Goal: Obtain resource: Download file/media

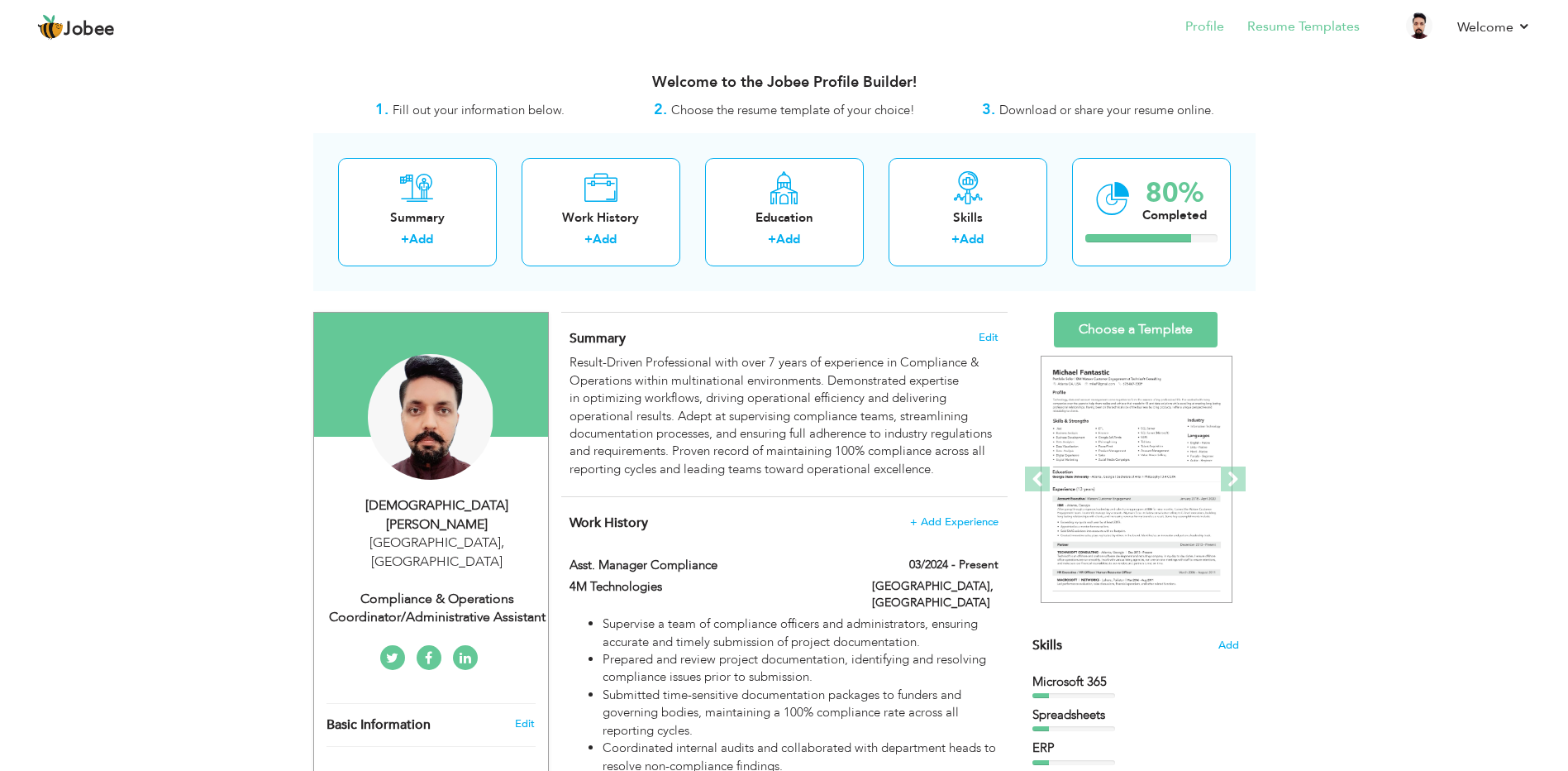
drag, startPoint x: 0, startPoint y: 0, endPoint x: 1294, endPoint y: 16, distance: 1294.1
click at [1294, 16] on li "Resume Templates" at bounding box center [1291, 28] width 135 height 44
click at [1298, 23] on link "Resume Templates" at bounding box center [1304, 27] width 113 height 19
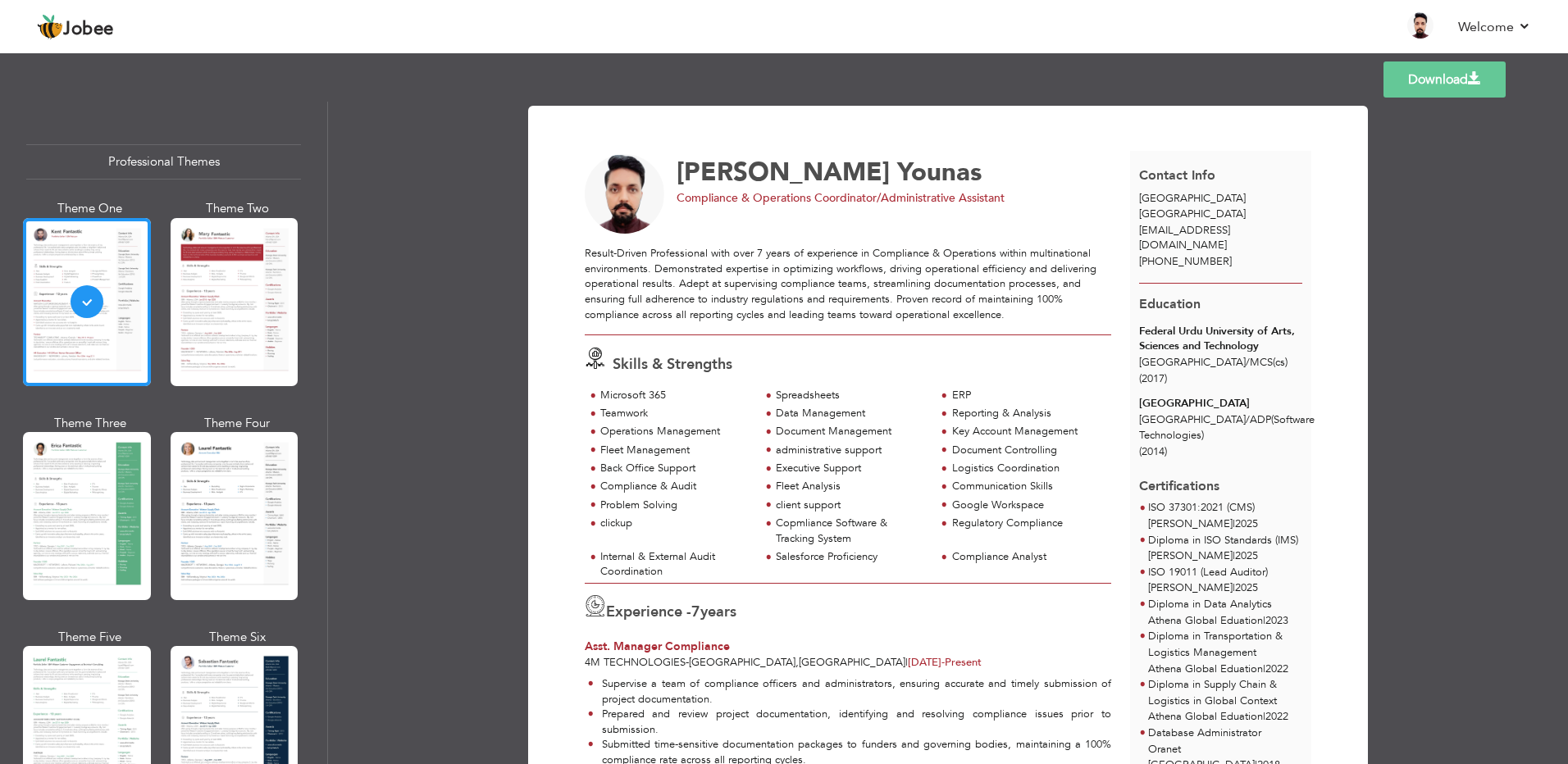
click at [425, 259] on div "Download [PERSON_NAME] Compliance & Operations Coordinator/Administrative Assis…" at bounding box center [948, 433] width 1240 height 662
click at [212, 318] on div at bounding box center [234, 303] width 128 height 168
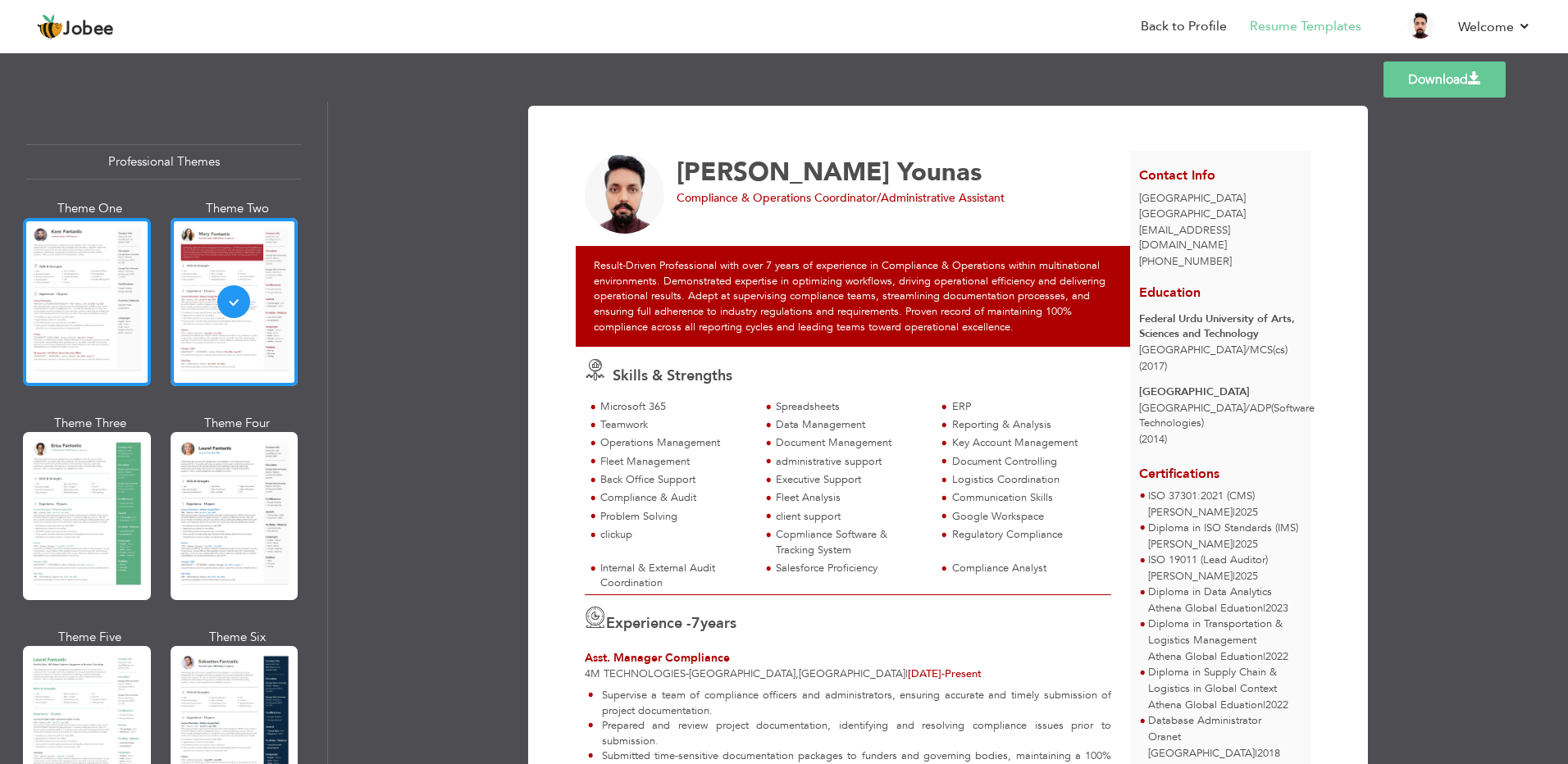
click at [109, 312] on div at bounding box center [86, 303] width 128 height 168
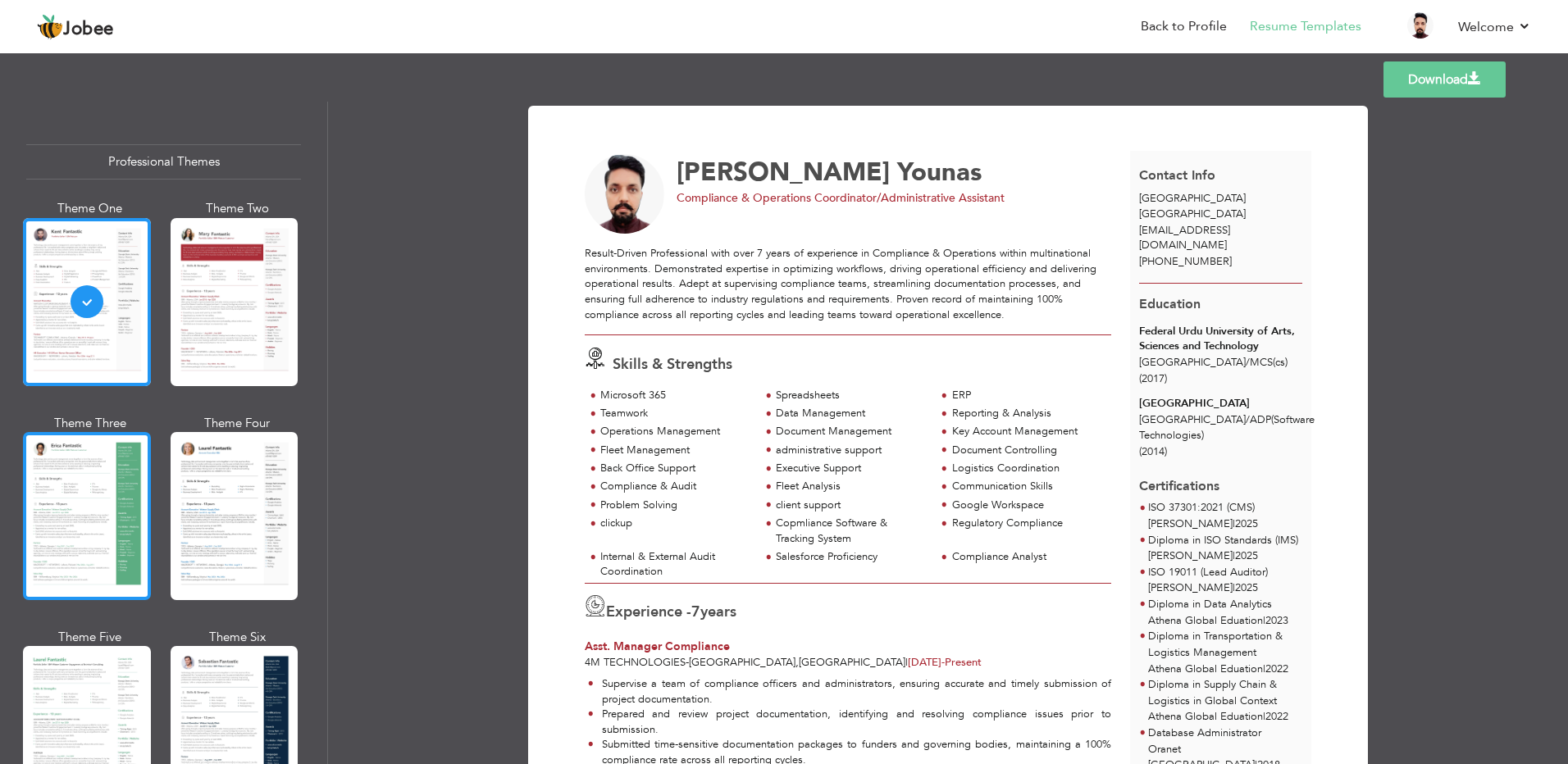
click at [109, 438] on div at bounding box center [86, 516] width 128 height 168
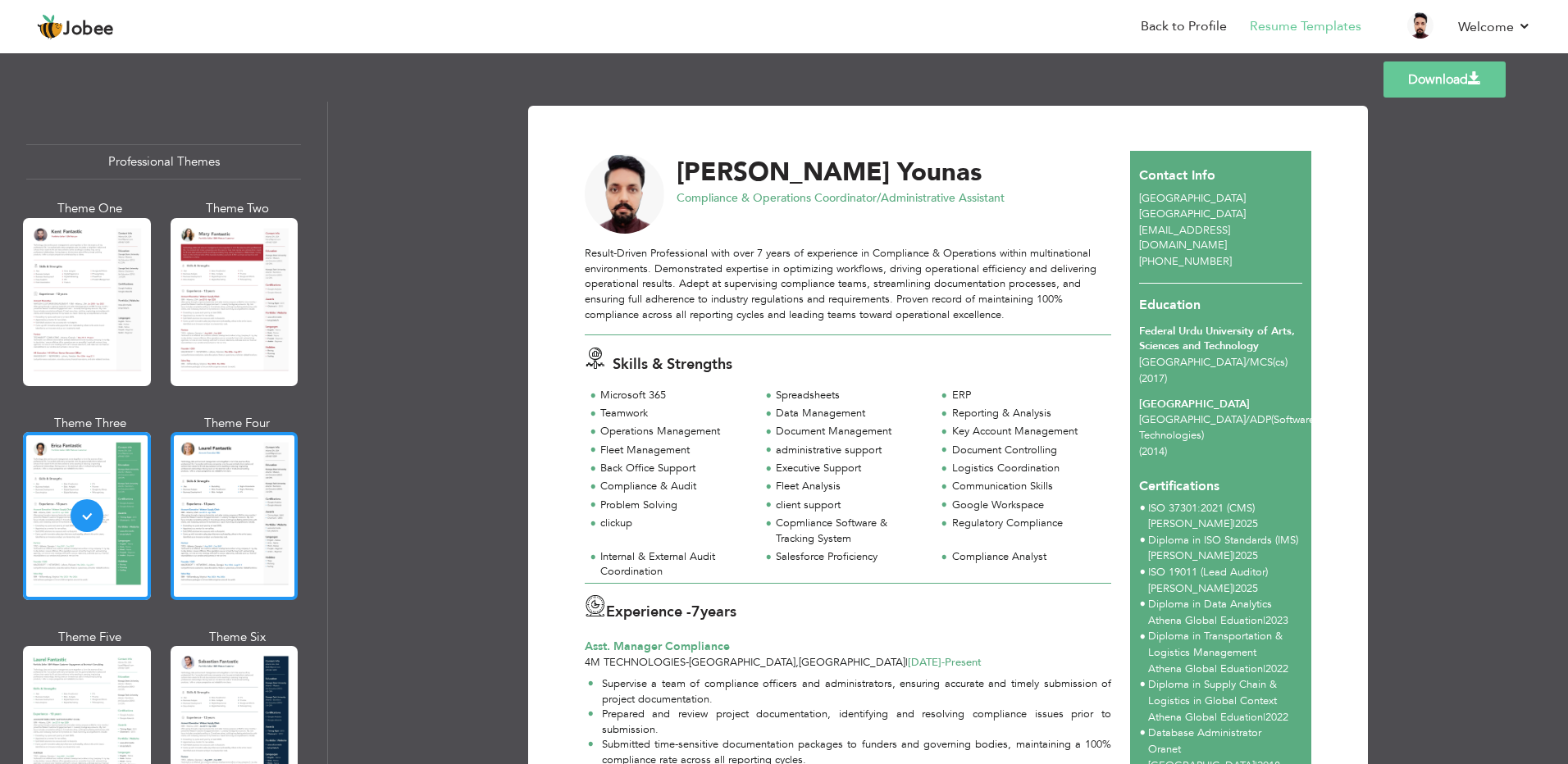
click at [251, 464] on div at bounding box center [234, 516] width 128 height 168
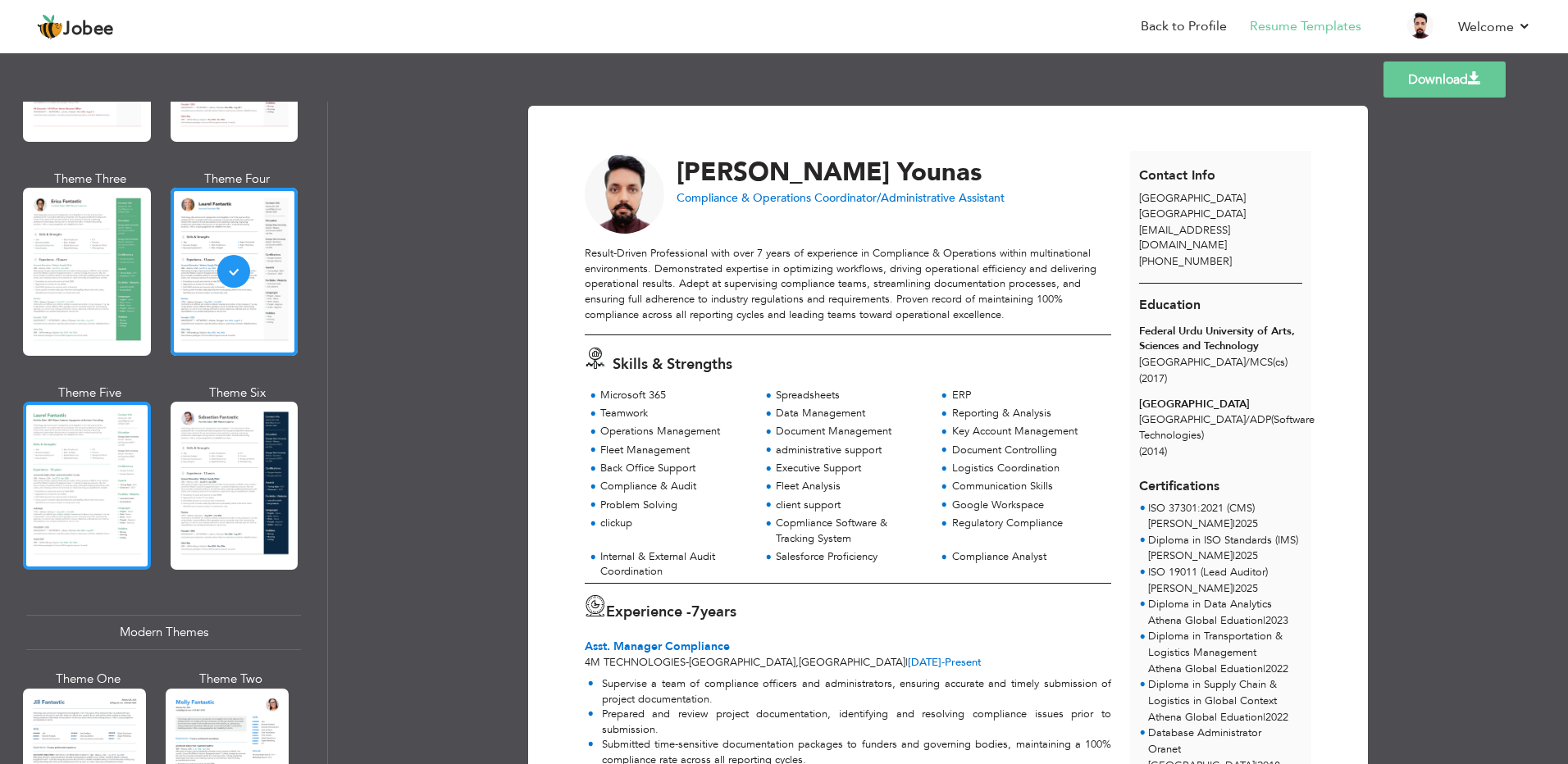
scroll to position [246, 0]
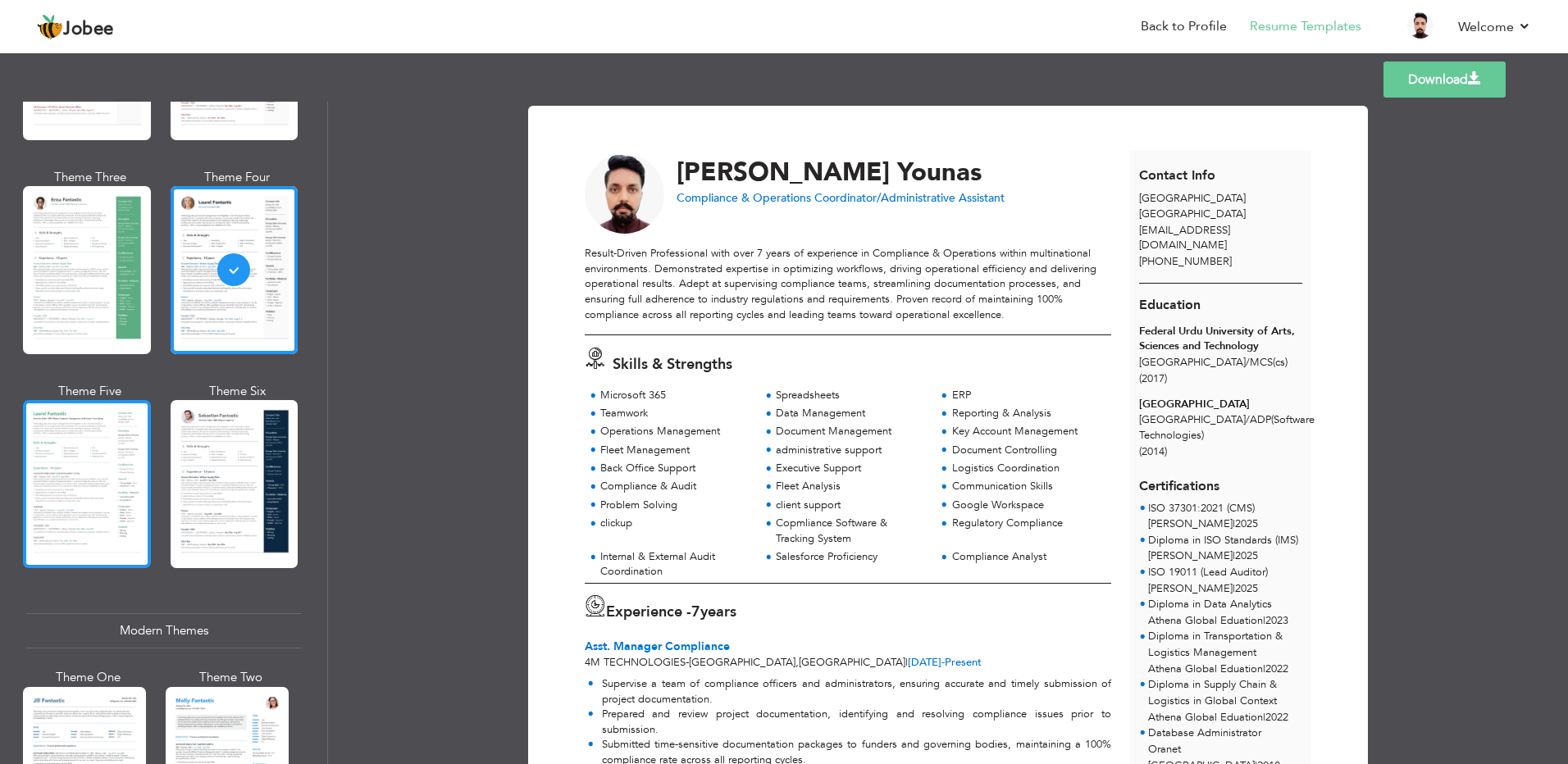
click at [73, 465] on div at bounding box center [86, 484] width 128 height 168
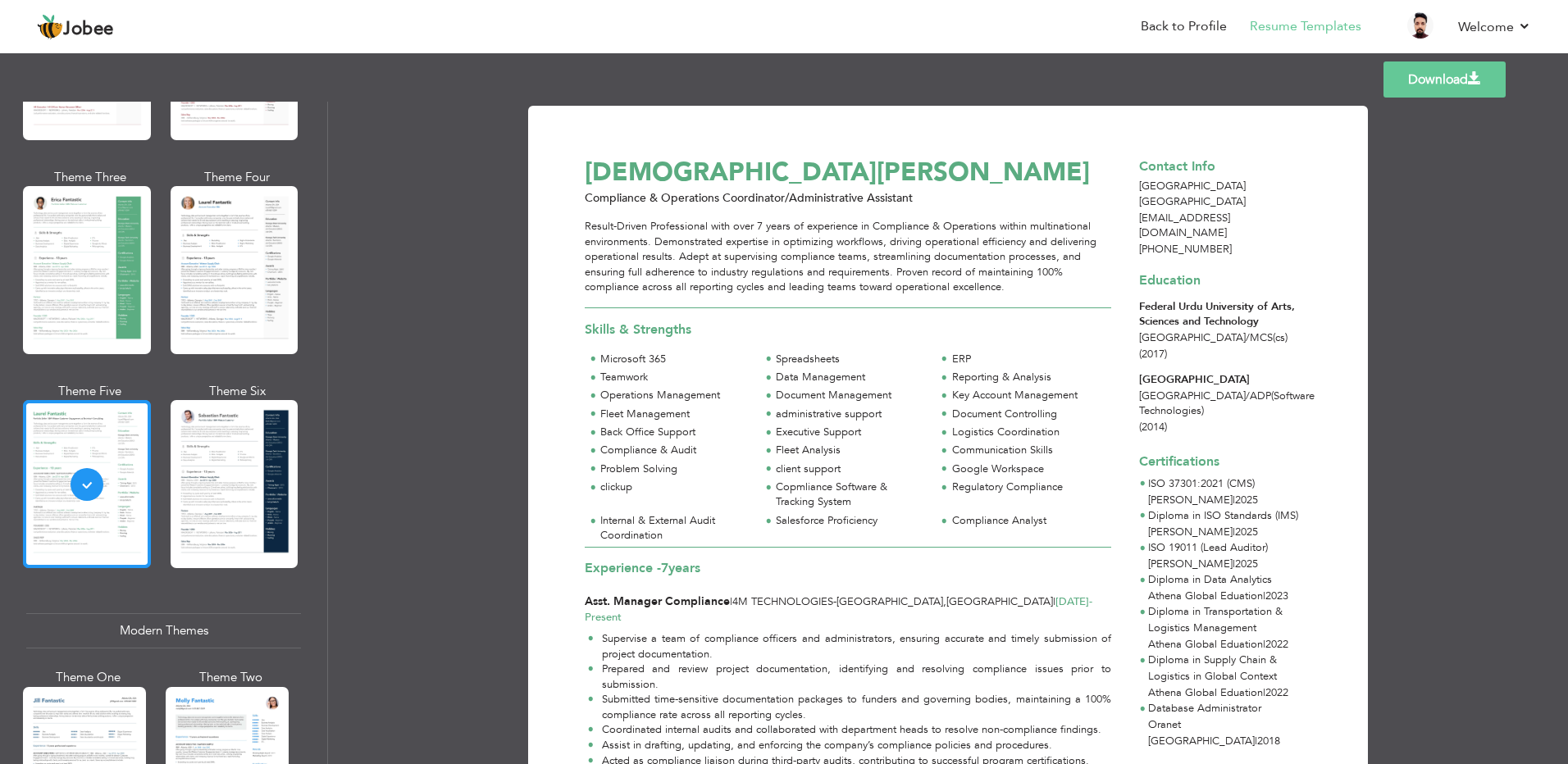
scroll to position [328, 0]
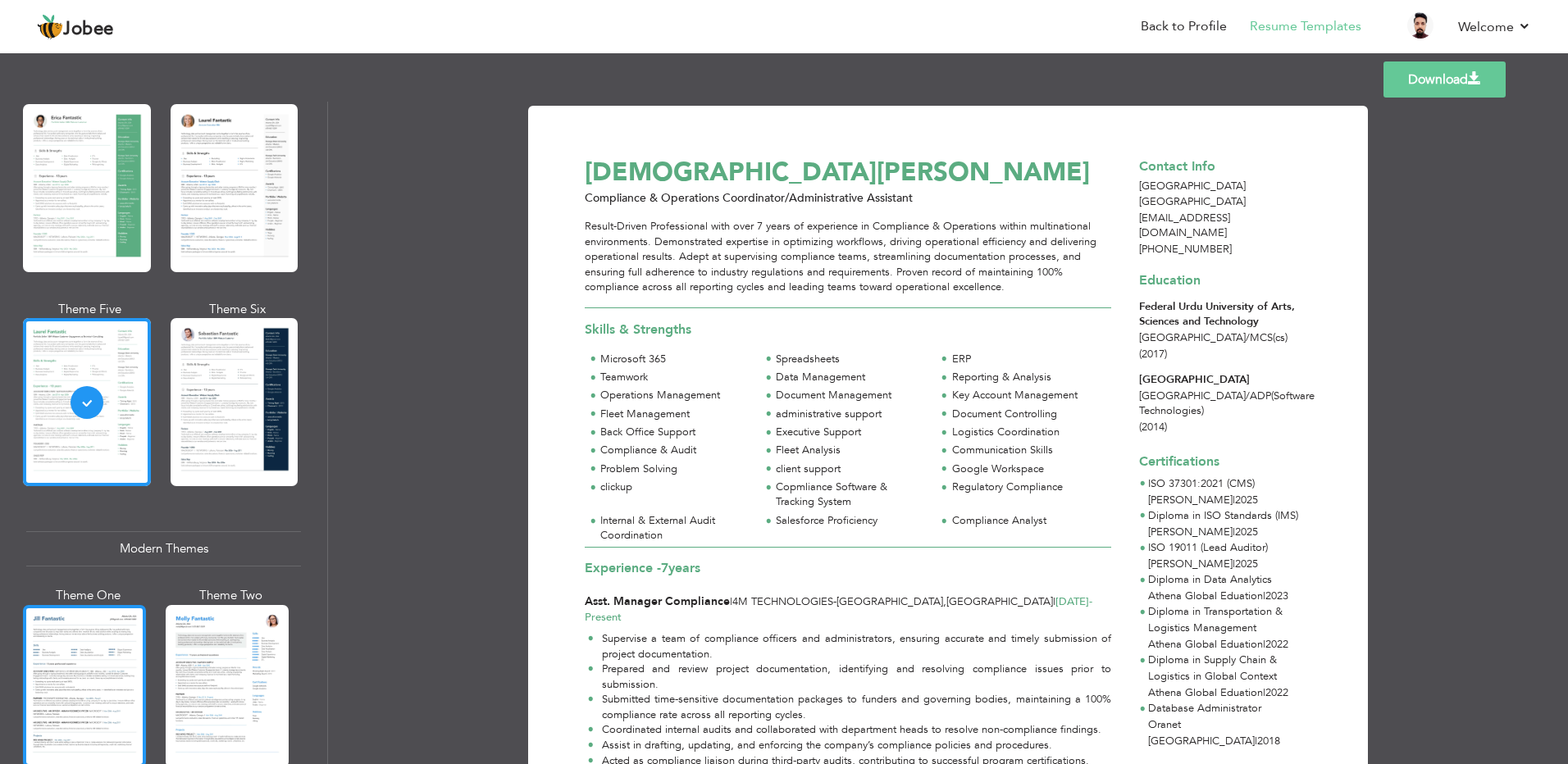
click at [81, 628] on div at bounding box center [83, 686] width 122 height 163
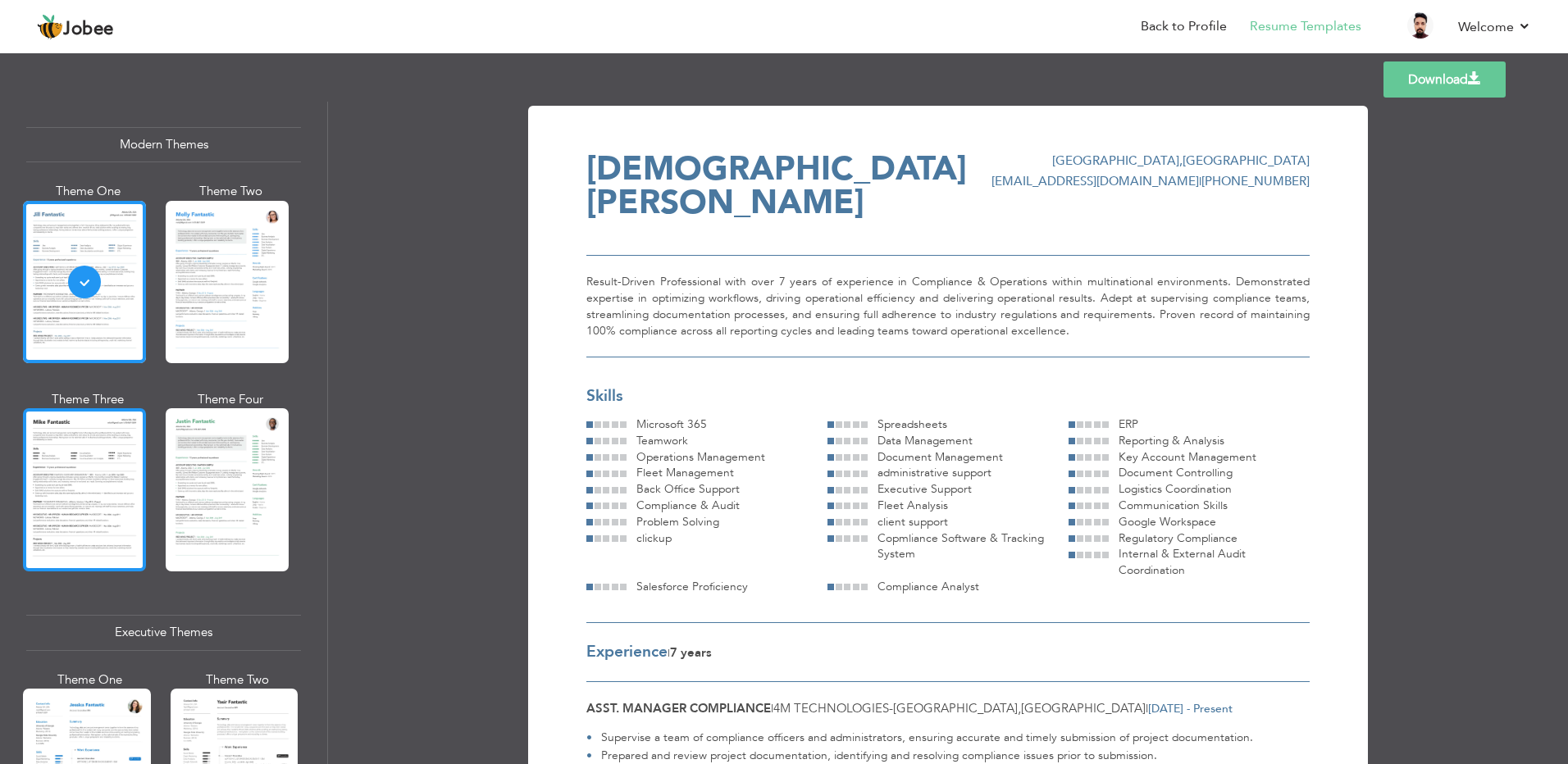
scroll to position [738, 0]
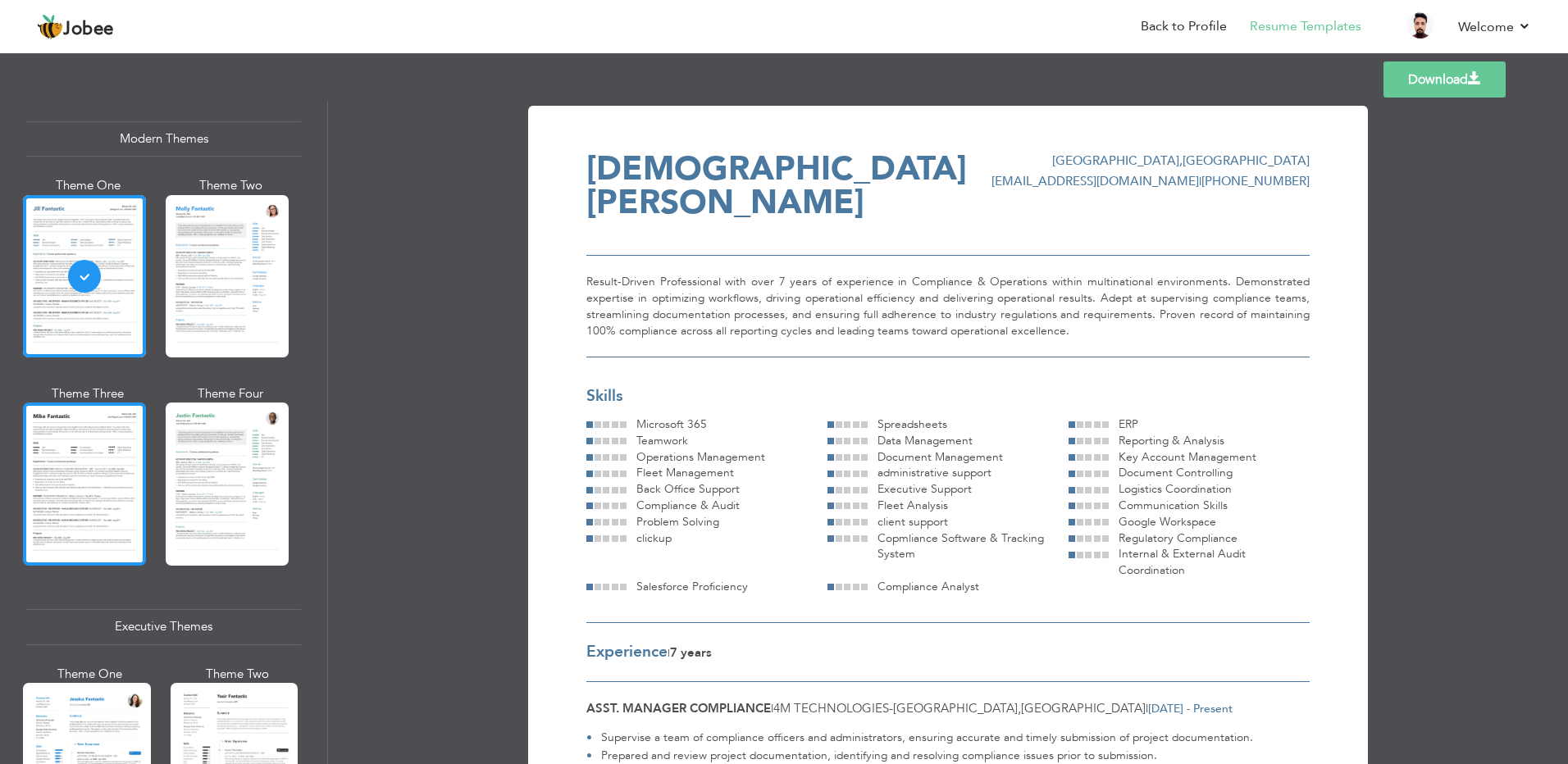
click at [118, 501] on div at bounding box center [83, 484] width 122 height 163
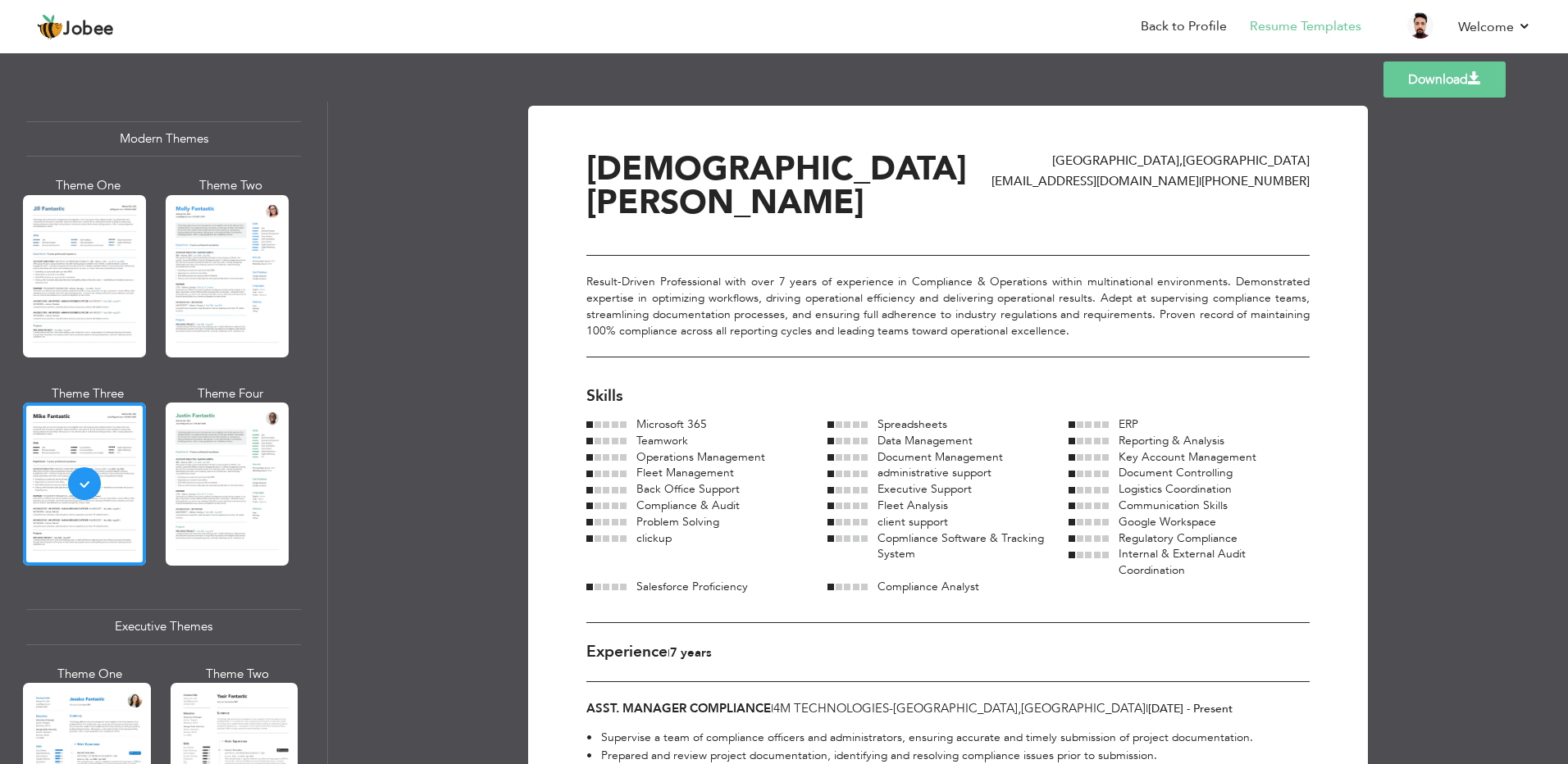
click at [246, 495] on div at bounding box center [226, 484] width 122 height 163
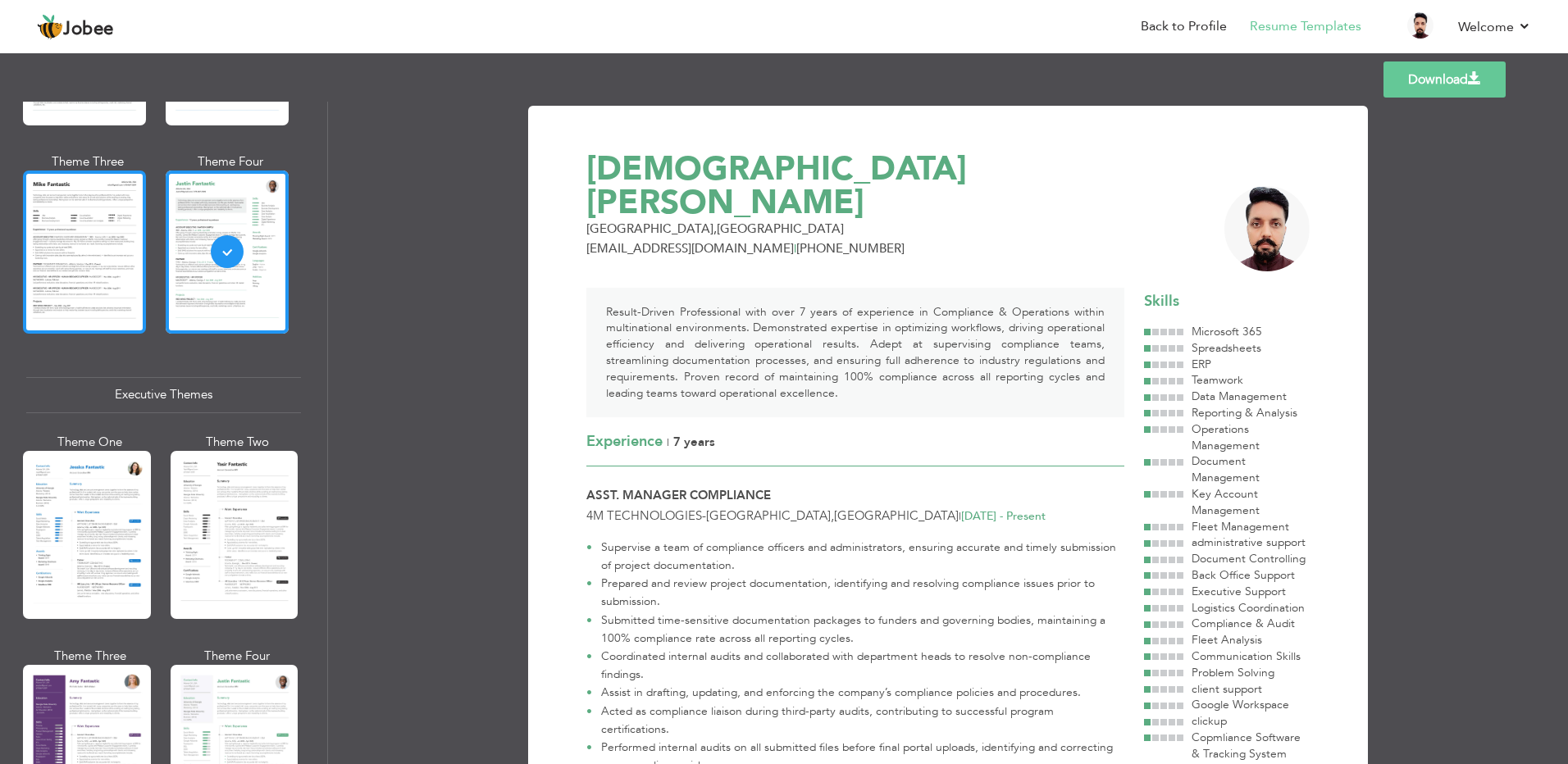
scroll to position [1147, 0]
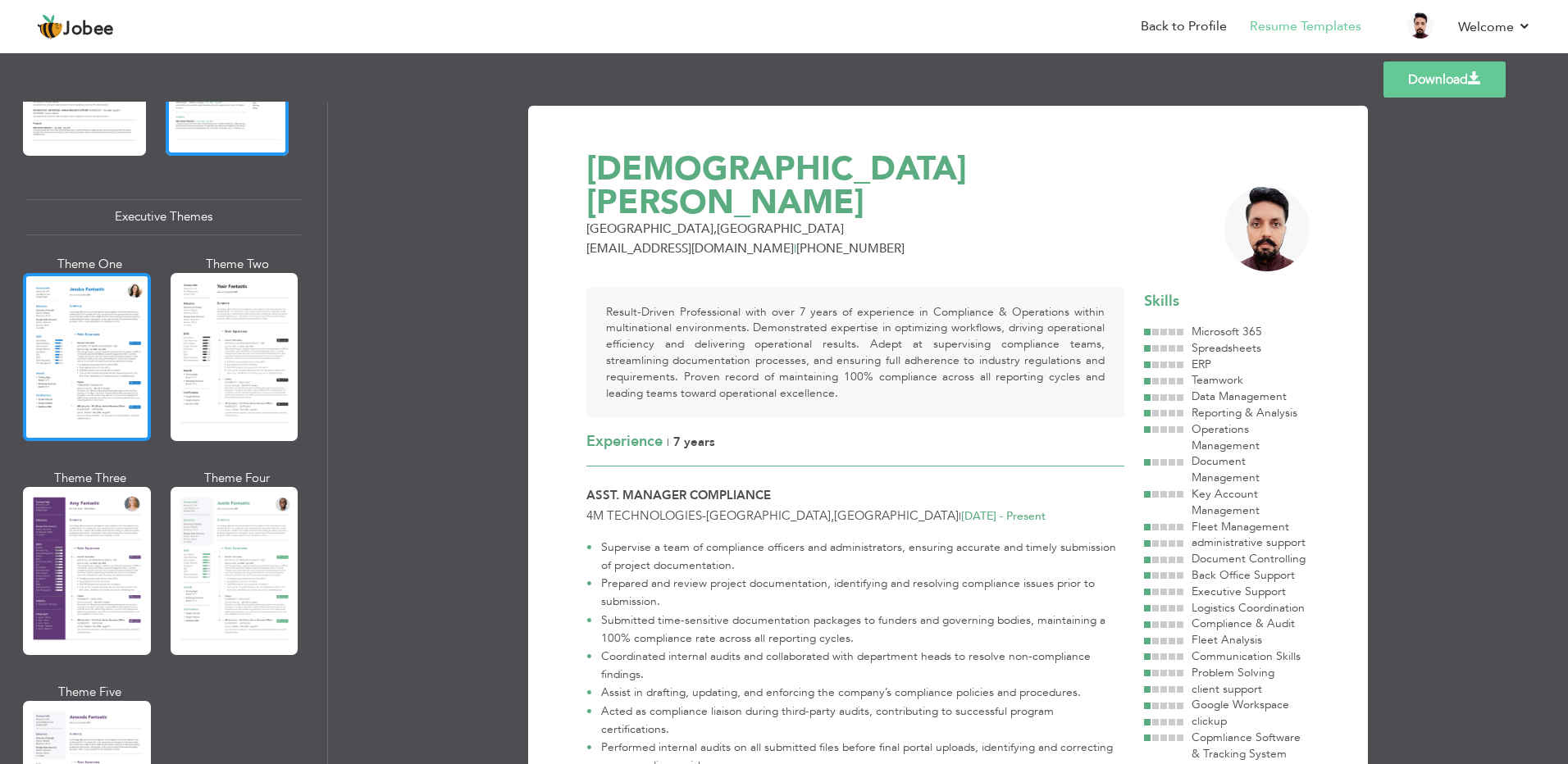
click at [63, 389] on div at bounding box center [86, 358] width 128 height 168
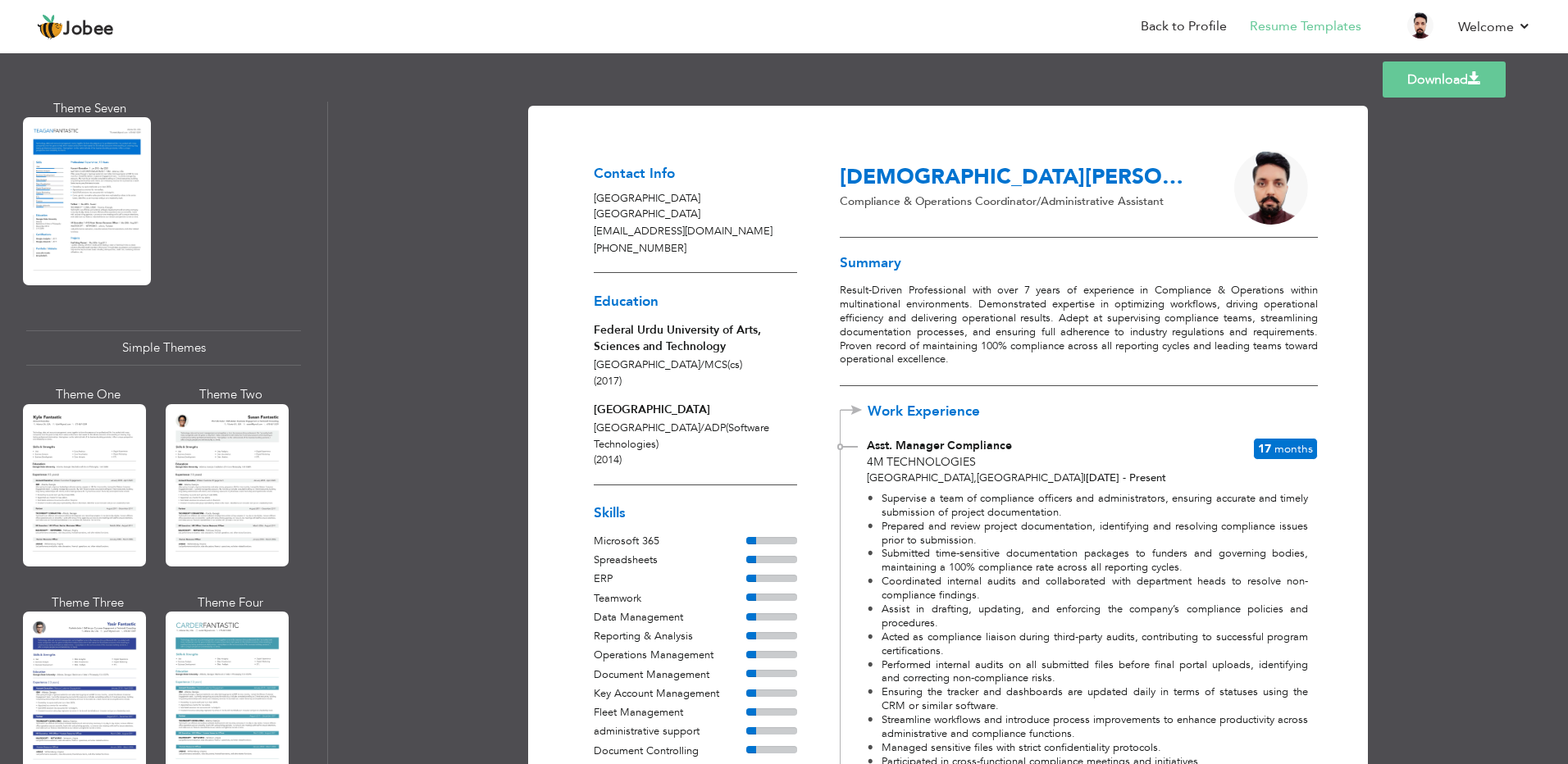
scroll to position [2676, 0]
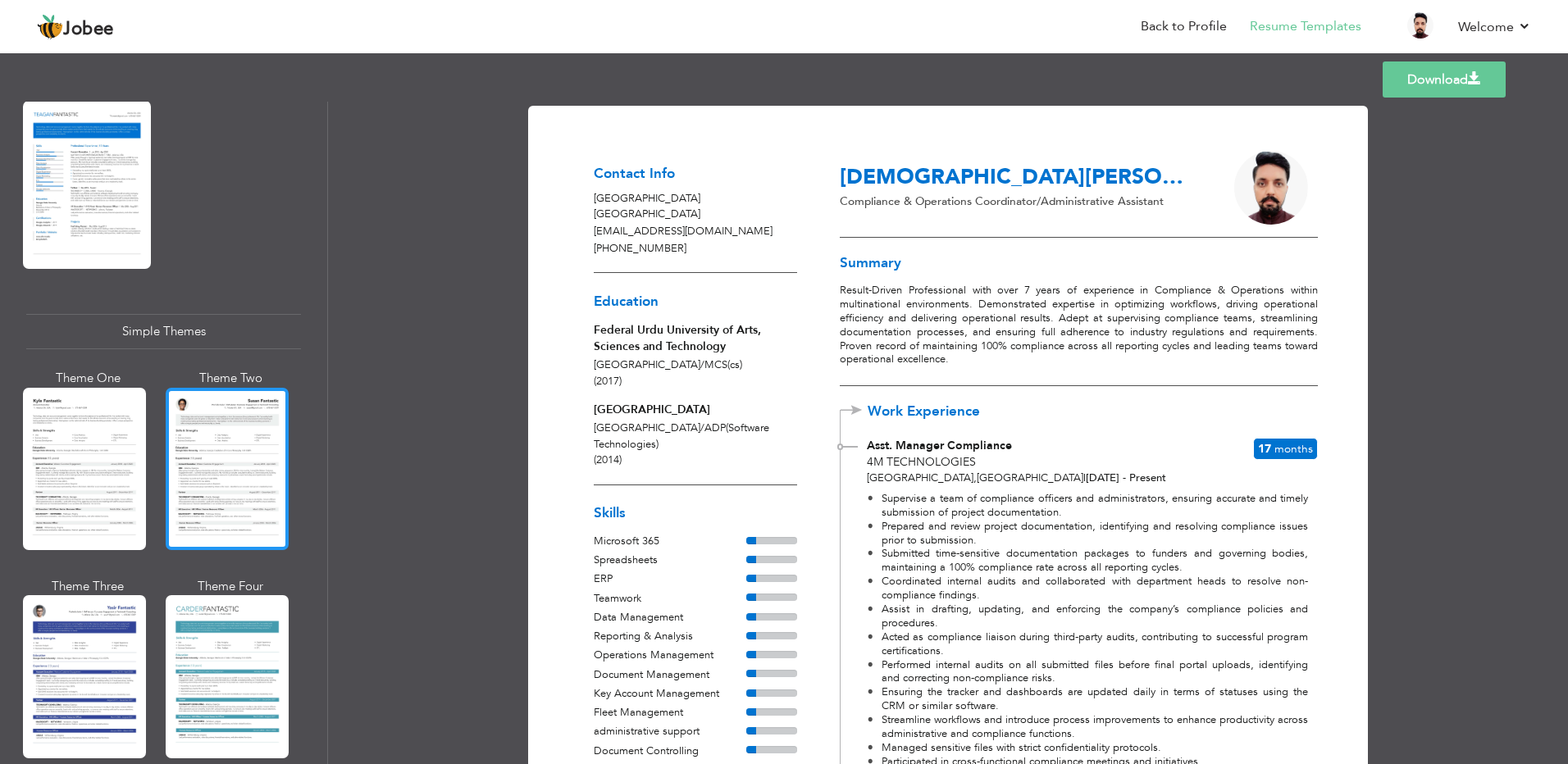
click at [242, 452] on div at bounding box center [226, 469] width 122 height 163
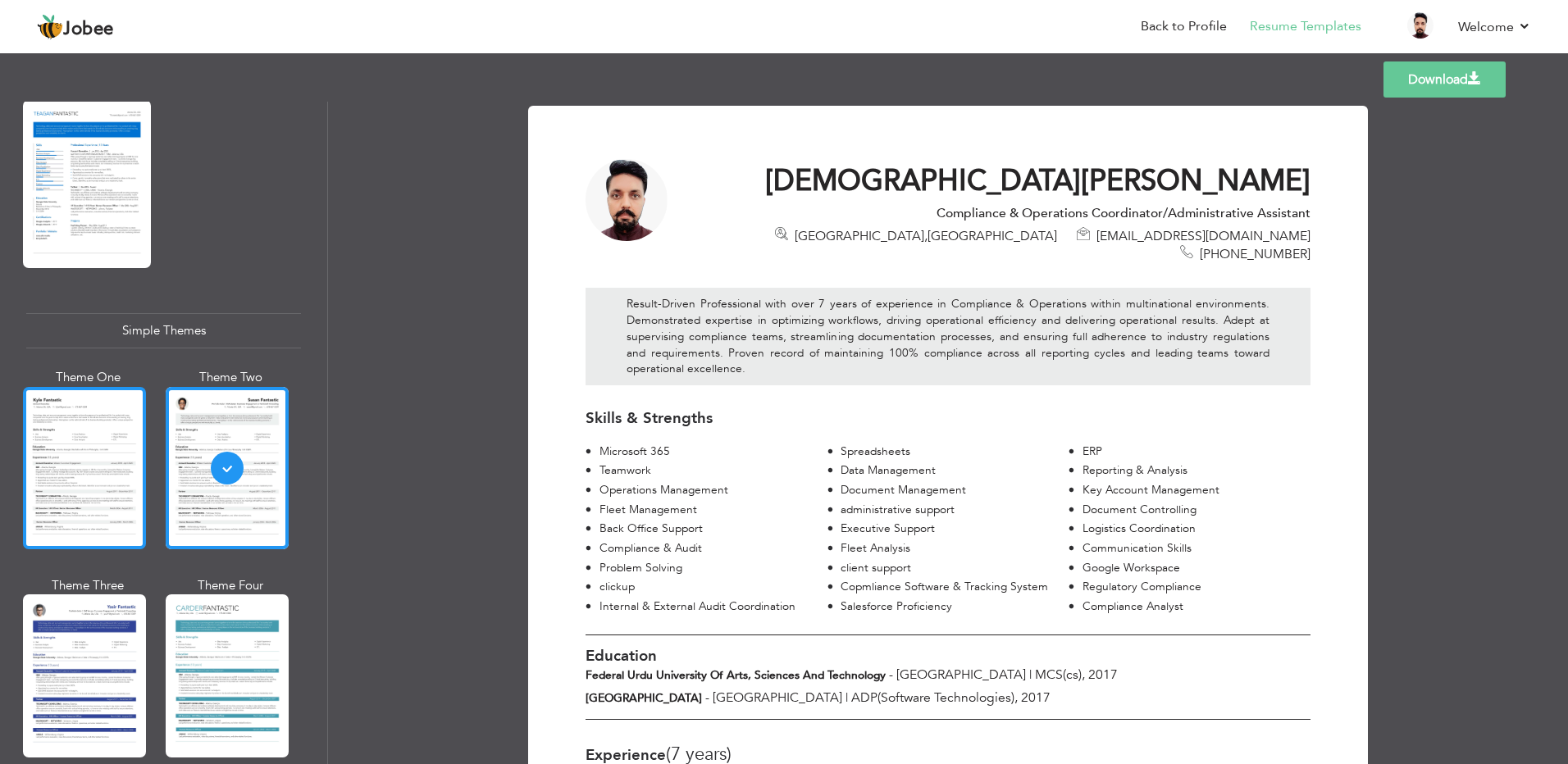
scroll to position [2679, 0]
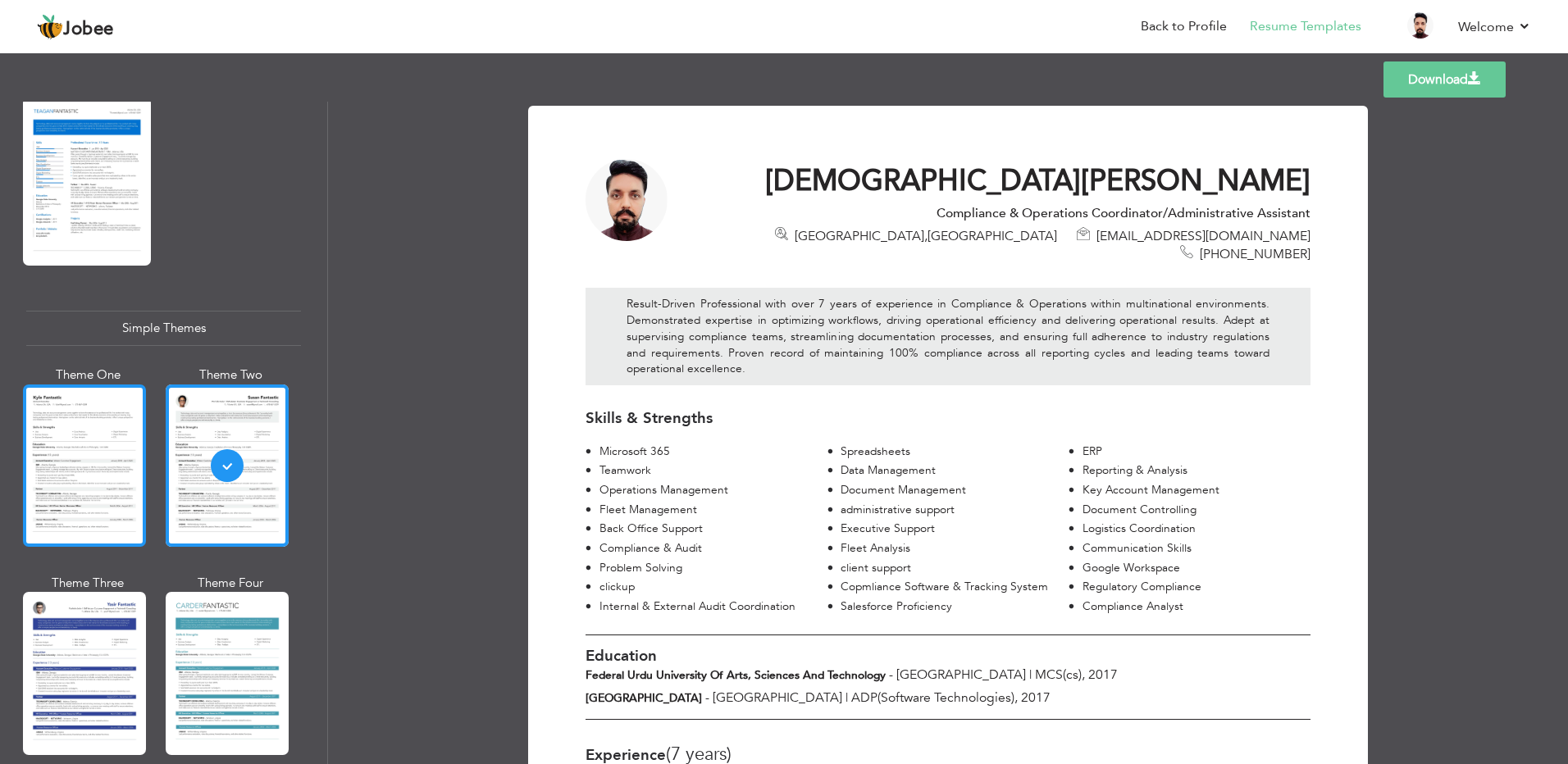
click at [97, 464] on div at bounding box center [83, 465] width 122 height 163
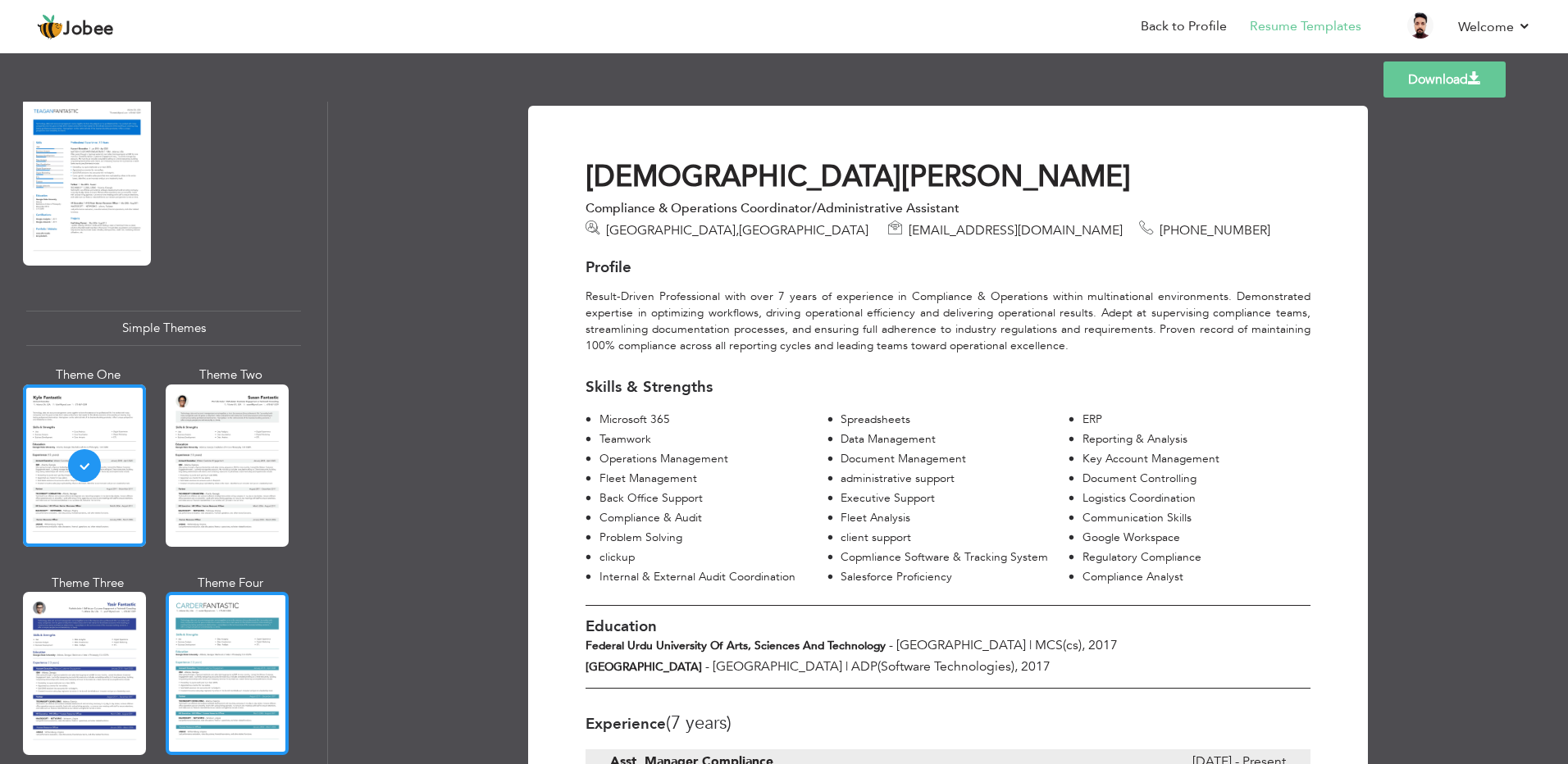
click at [223, 620] on div at bounding box center [226, 673] width 122 height 163
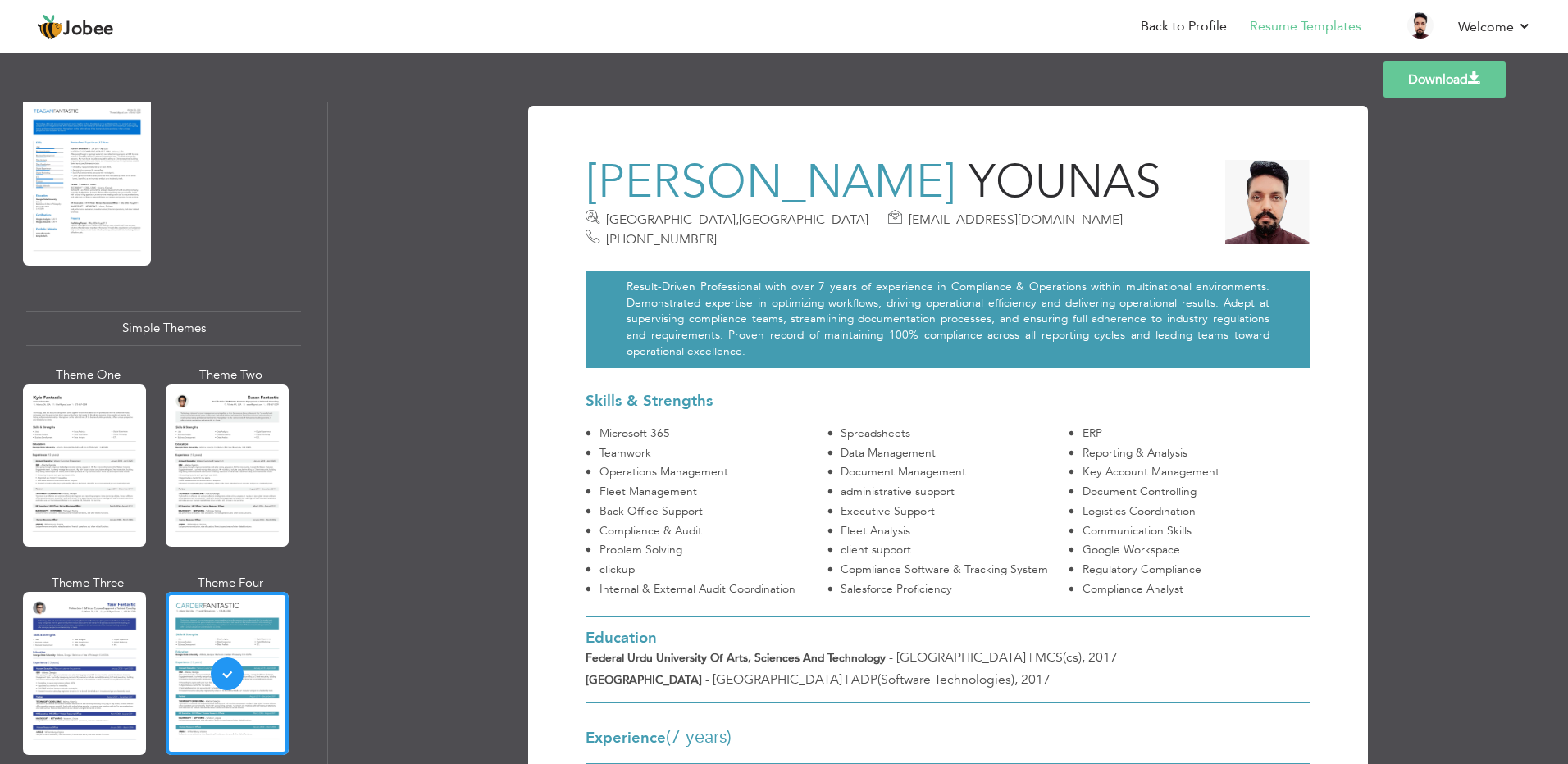
click at [102, 616] on div at bounding box center [83, 673] width 122 height 163
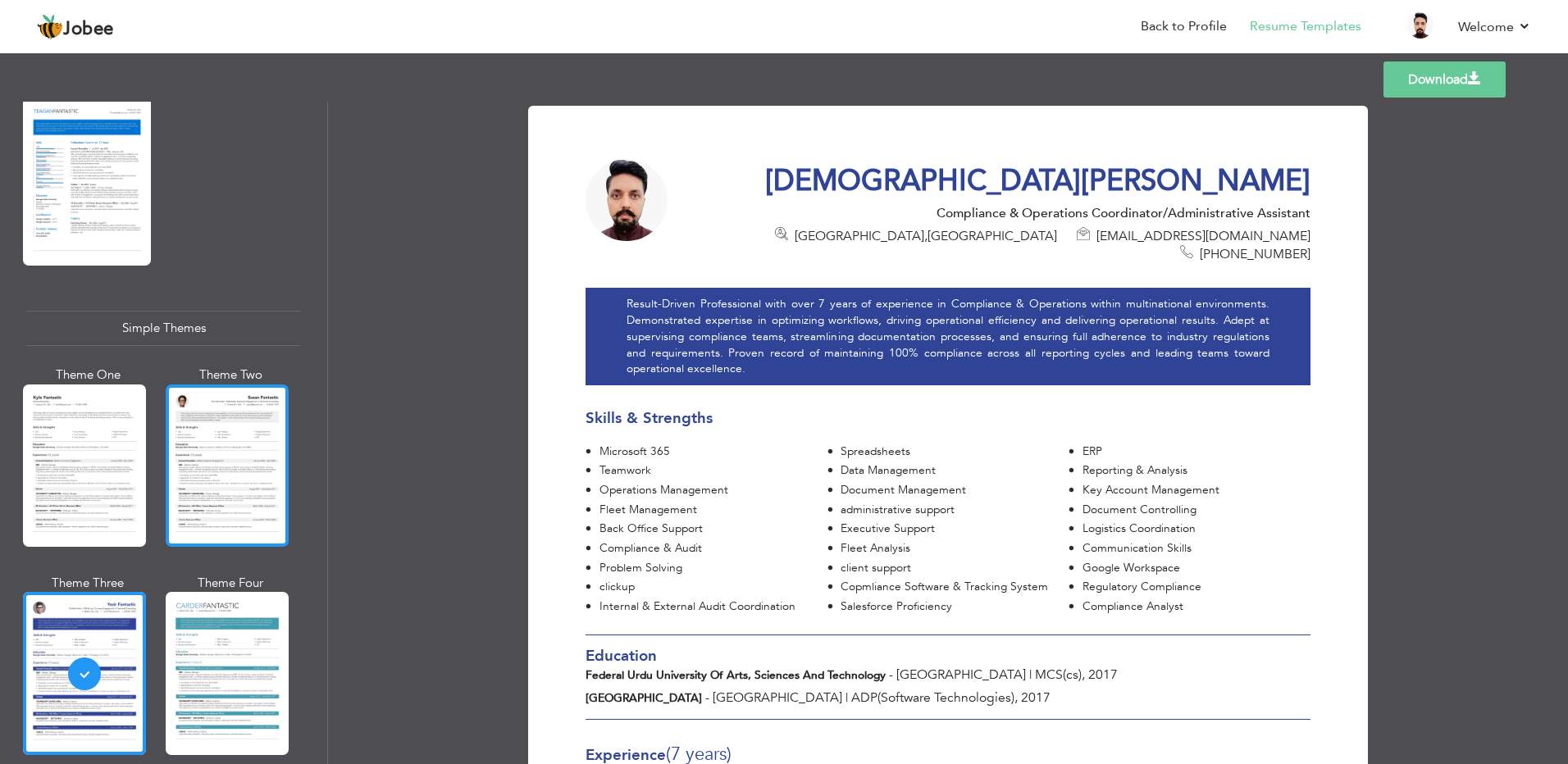
click at [236, 458] on div at bounding box center [226, 465] width 122 height 163
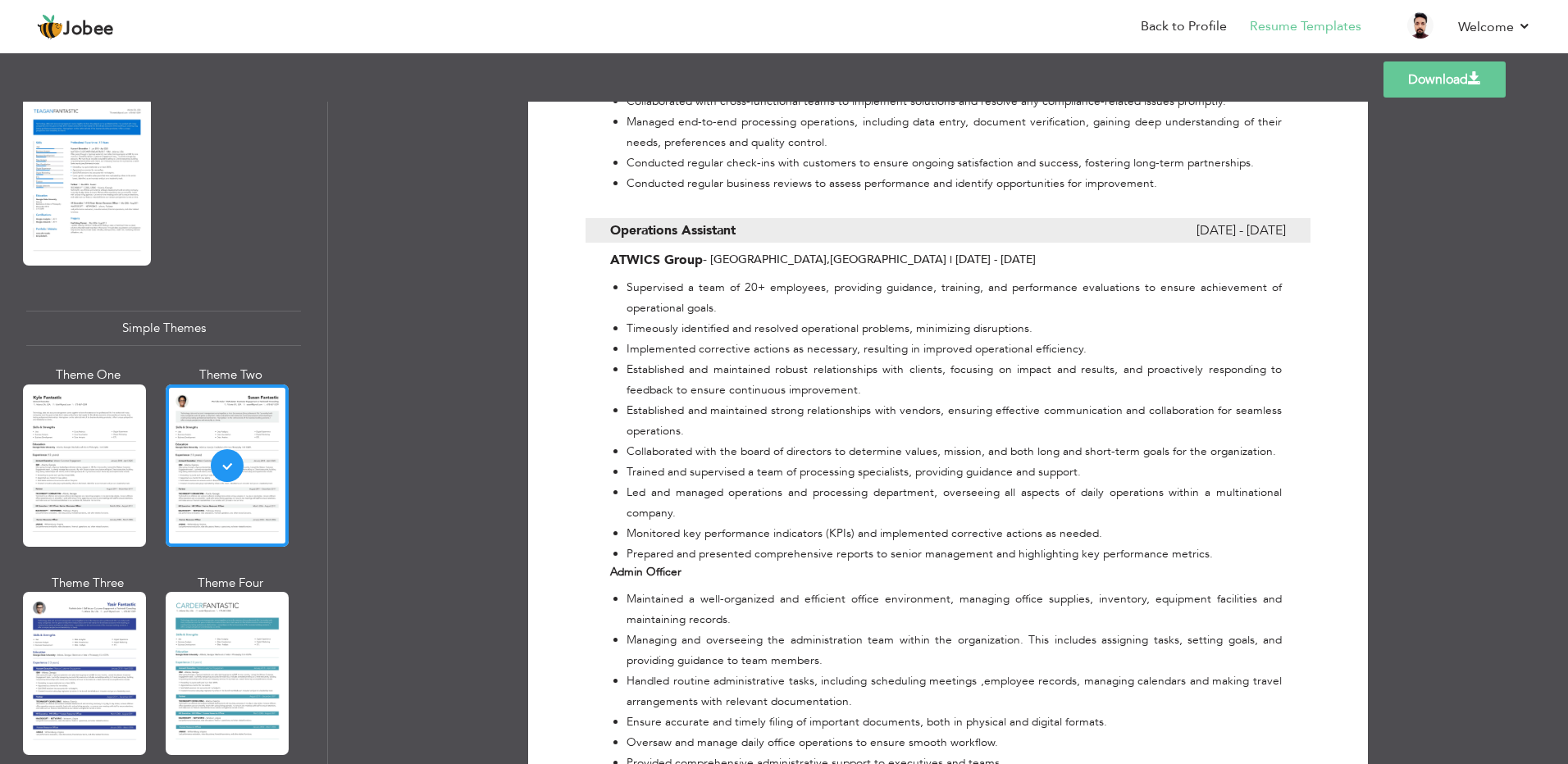
scroll to position [2049, 0]
click at [477, 388] on div "Download Muhammad Junaid Younas Compliance & Operations Coordinator/Administrat…" at bounding box center [948, 433] width 1240 height 662
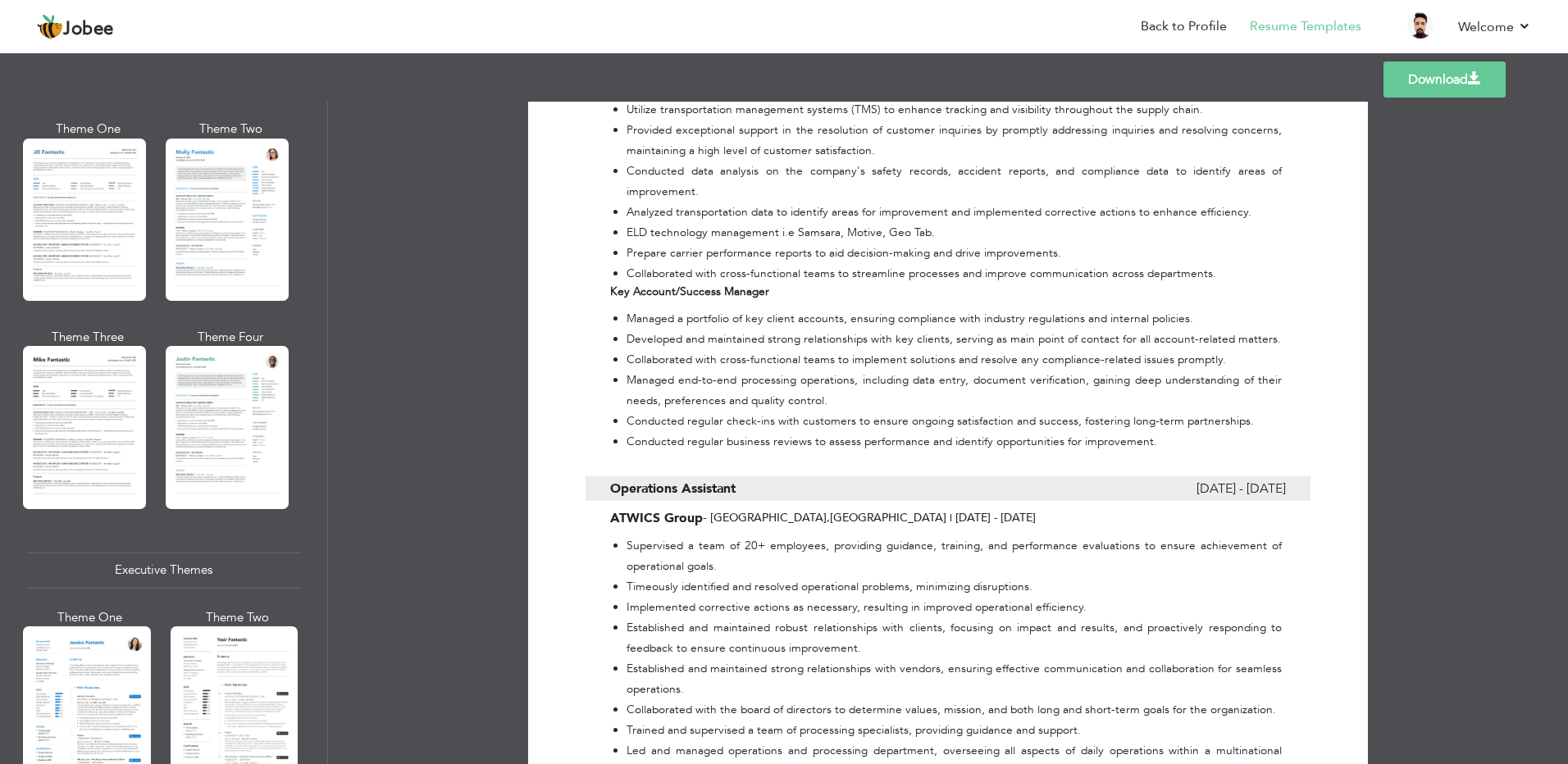
scroll to position [0, 0]
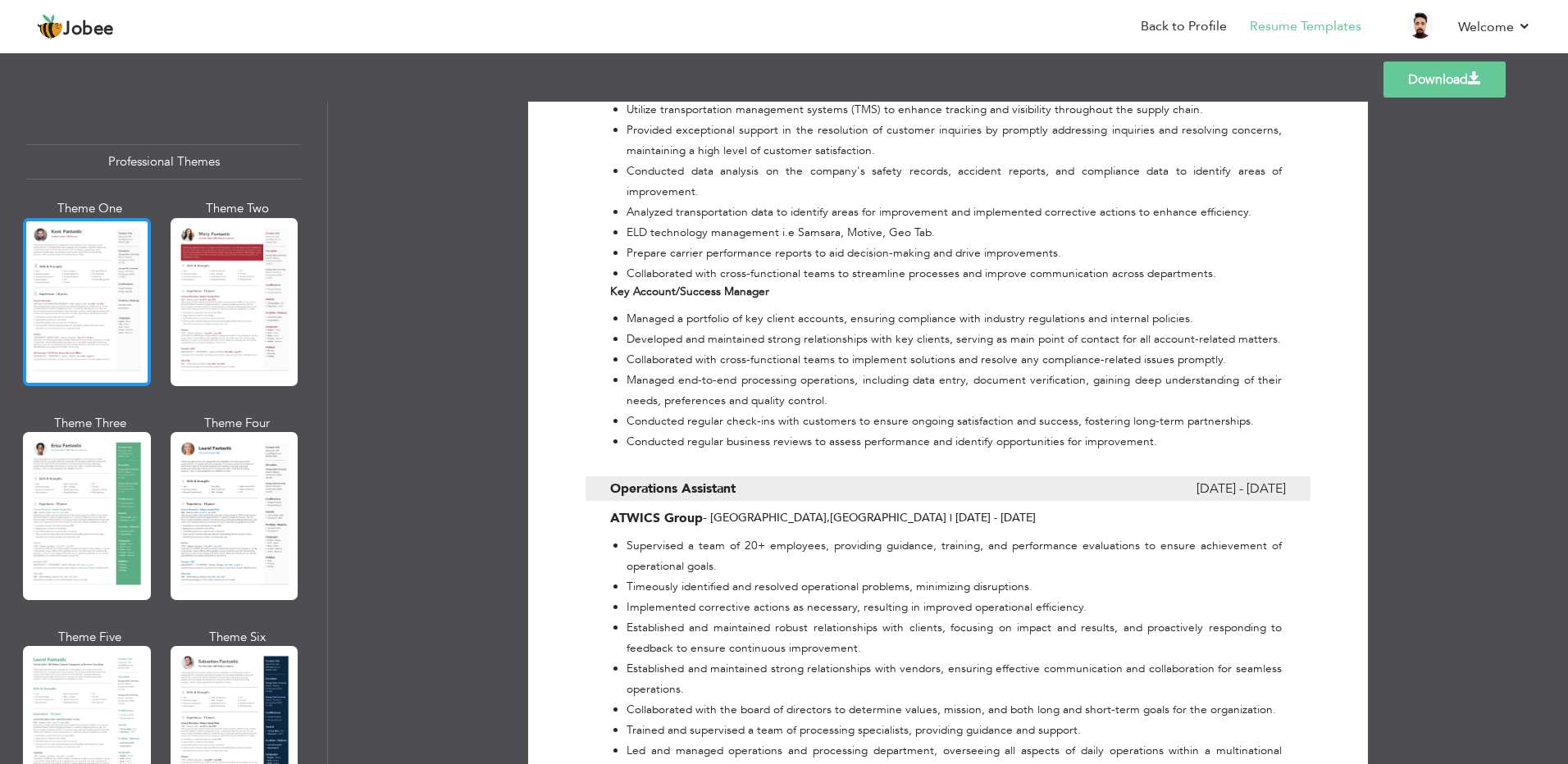
click at [122, 335] on div at bounding box center [86, 303] width 128 height 168
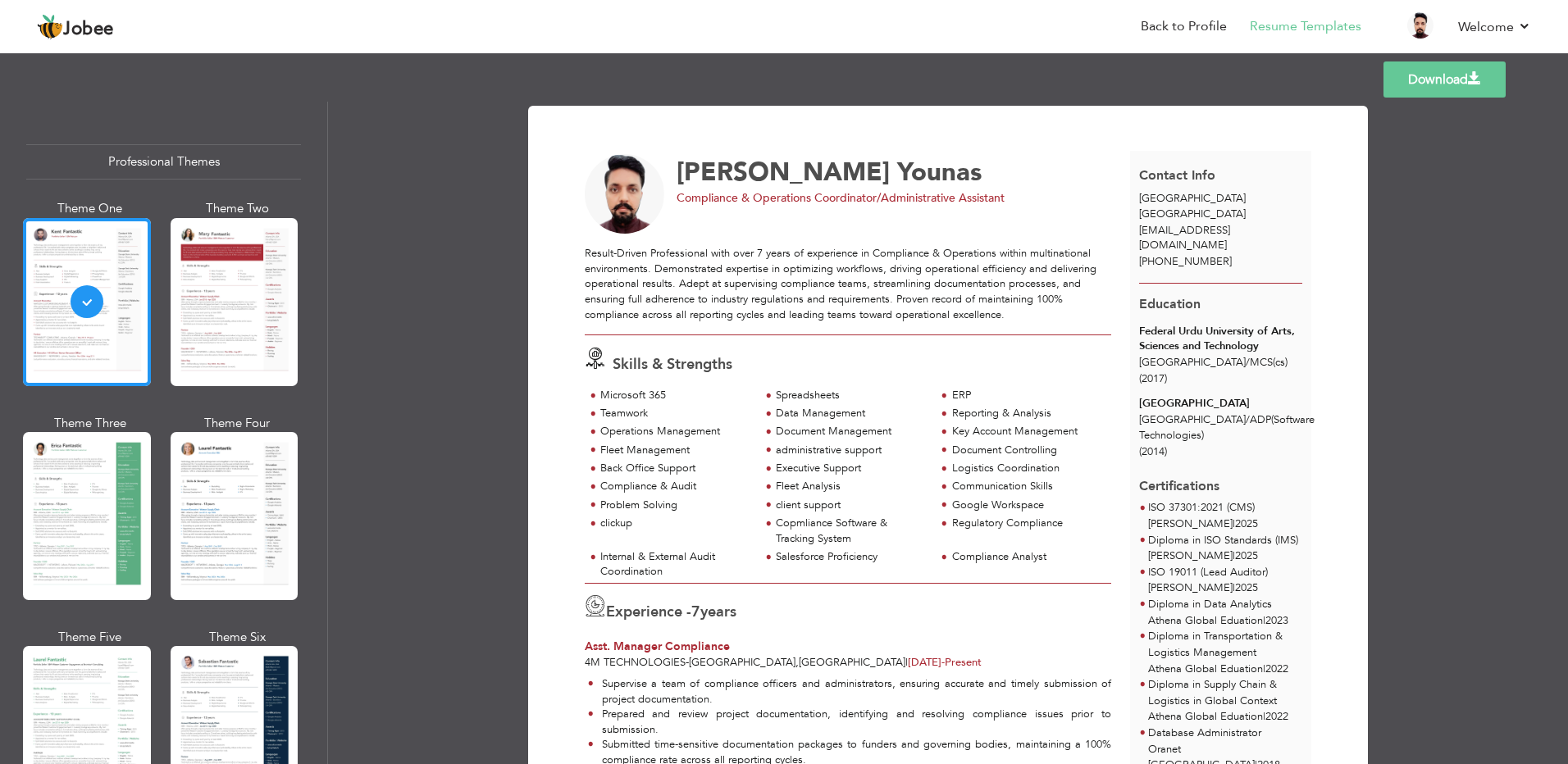
click at [1399, 73] on link "Download" at bounding box center [1444, 79] width 122 height 36
